Goal: Check status: Check status

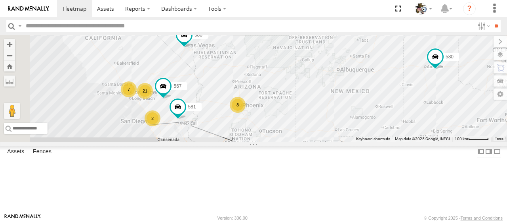
drag, startPoint x: 343, startPoint y: 129, endPoint x: 362, endPoint y: 115, distance: 24.0
click at [367, 114] on div "484 580 588 581 590 21 8 7 2 567" at bounding box center [253, 88] width 507 height 107
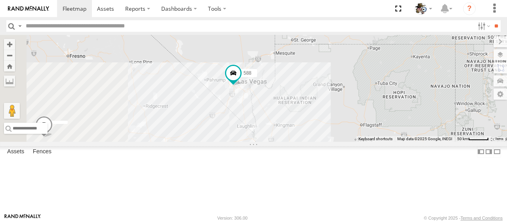
drag, startPoint x: 320, startPoint y: 94, endPoint x: 396, endPoint y: 165, distance: 105.2
click at [396, 142] on div "484 580 588 581 590 567 508 8 442 576" at bounding box center [253, 88] width 507 height 107
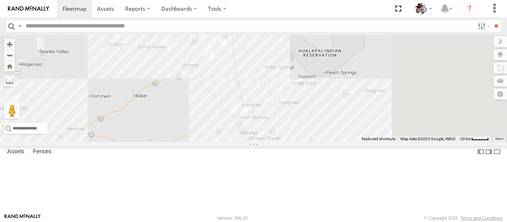
drag, startPoint x: 334, startPoint y: 140, endPoint x: 285, endPoint y: 91, distance: 69.2
click at [222, 98] on div "484 580 588 581 590 567 508 442 576 507 599" at bounding box center [253, 88] width 507 height 107
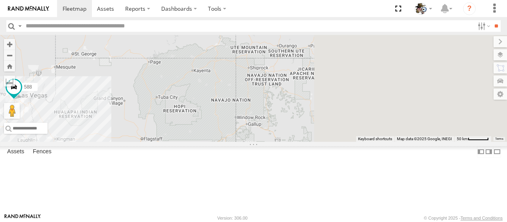
drag, startPoint x: 451, startPoint y: 145, endPoint x: 285, endPoint y: 187, distance: 171.7
click at [285, 142] on div "484 580 588 581 590 567 508 442 576 507 599 15 8 2 2" at bounding box center [253, 88] width 507 height 107
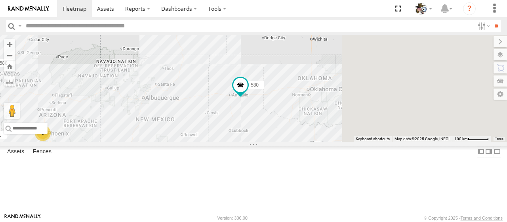
drag, startPoint x: 400, startPoint y: 147, endPoint x: 275, endPoint y: 107, distance: 130.8
click at [275, 107] on div "484 580 588 581 590 567 508 442 576 507 599 8" at bounding box center [253, 88] width 507 height 107
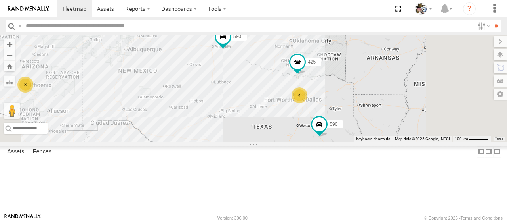
drag, startPoint x: 341, startPoint y: 146, endPoint x: 324, endPoint y: 96, distance: 52.4
click at [324, 96] on div "484 580 588 581 590 567 508 442 576 507 599 8 4 425" at bounding box center [253, 88] width 507 height 107
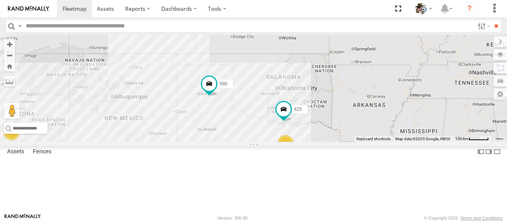
drag, startPoint x: 371, startPoint y: 107, endPoint x: 326, endPoint y: 173, distance: 79.7
click at [326, 142] on div "484 580 588 581 590 567 508 442 576 507 599 8 4 425" at bounding box center [253, 88] width 507 height 107
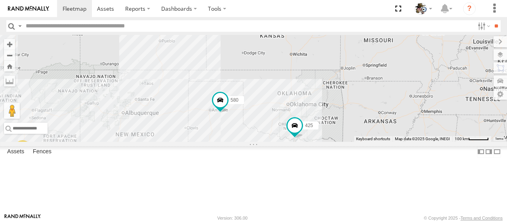
drag, startPoint x: 315, startPoint y: 145, endPoint x: 326, endPoint y: 163, distance: 21.0
click at [326, 142] on div "484 580 588 581 590 567 508 442 576 507 599 8 4 425" at bounding box center [253, 88] width 507 height 107
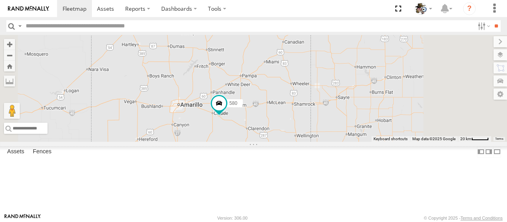
drag, startPoint x: 320, startPoint y: 160, endPoint x: 347, endPoint y: 183, distance: 35.8
click at [352, 142] on div "484 580 588 581 590 567 508 442 576 507 599 425" at bounding box center [253, 88] width 507 height 107
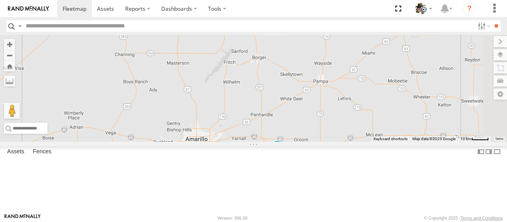
drag, startPoint x: 324, startPoint y: 116, endPoint x: 297, endPoint y: 84, distance: 41.3
click at [297, 84] on div "484 580 588 581 590 567 508 442 576 507 599 425" at bounding box center [253, 88] width 507 height 107
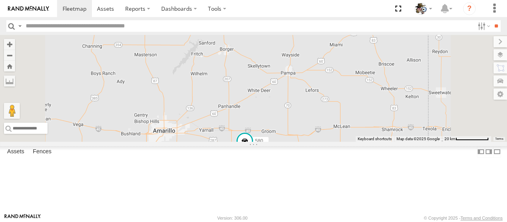
drag, startPoint x: 317, startPoint y: 142, endPoint x: 294, endPoint y: 172, distance: 37.9
click at [294, 142] on div "484 580 588 581 590 567 508 442 576 507 599 425" at bounding box center [253, 88] width 507 height 107
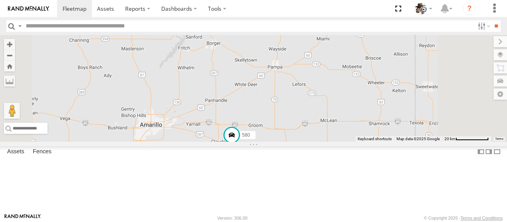
drag, startPoint x: 386, startPoint y: 187, endPoint x: 373, endPoint y: 180, distance: 14.9
click at [373, 142] on div "484 580 588 581 590 567 508 442 576 507 599 425" at bounding box center [253, 88] width 507 height 107
click at [239, 142] on span at bounding box center [232, 135] width 14 height 14
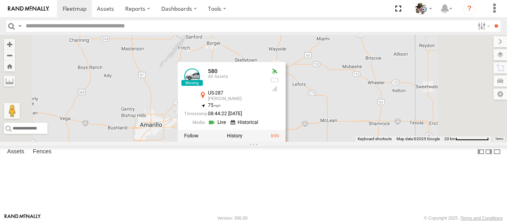
click at [307, 142] on div "484 580 588 581 590 567 508 442 576 507 599 425 580 All Assets US-287 [PERSON_N…" at bounding box center [253, 88] width 507 height 107
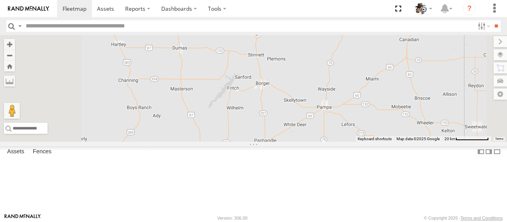
drag, startPoint x: 242, startPoint y: 110, endPoint x: 293, endPoint y: 151, distance: 65.6
click at [293, 142] on div "484 580 588 581 590 567 508 442 576 507 599 425" at bounding box center [253, 88] width 507 height 107
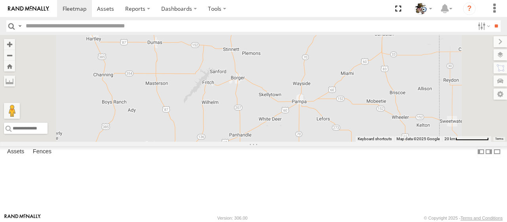
drag, startPoint x: 309, startPoint y: 114, endPoint x: 326, endPoint y: 140, distance: 31.0
click at [326, 140] on div "580" at bounding box center [253, 88] width 507 height 107
